Goal: Navigation & Orientation: Find specific page/section

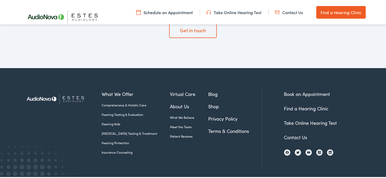
scroll to position [1833, 0]
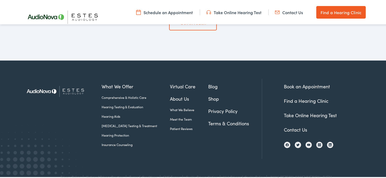
click at [172, 116] on link "Meet the Team" at bounding box center [189, 118] width 38 height 5
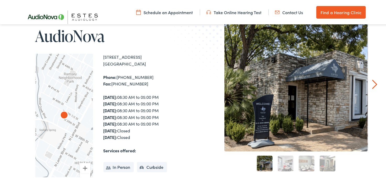
scroll to position [70, 0]
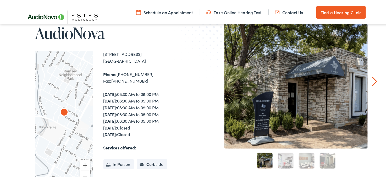
click at [279, 161] on link "2" at bounding box center [286, 160] width 16 height 16
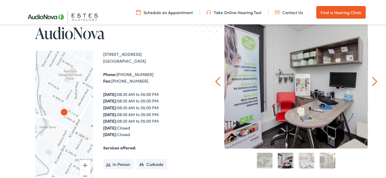
click at [303, 161] on link "3" at bounding box center [307, 160] width 16 height 16
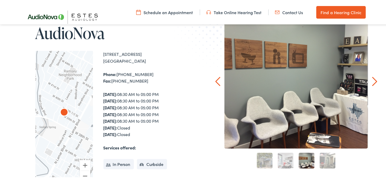
click at [327, 162] on link "4" at bounding box center [328, 160] width 16 height 16
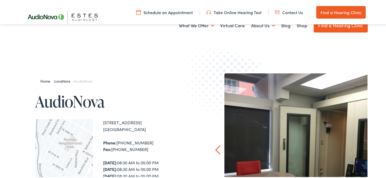
scroll to position [0, 0]
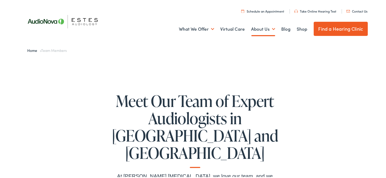
click at [171, 120] on h1 "Meet Our Team of Expert Audiologists in TX and LA" at bounding box center [195, 129] width 168 height 76
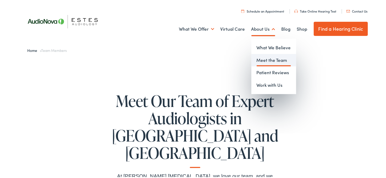
click at [265, 59] on link "Meet the Team" at bounding box center [274, 59] width 45 height 13
